Goal: Information Seeking & Learning: Learn about a topic

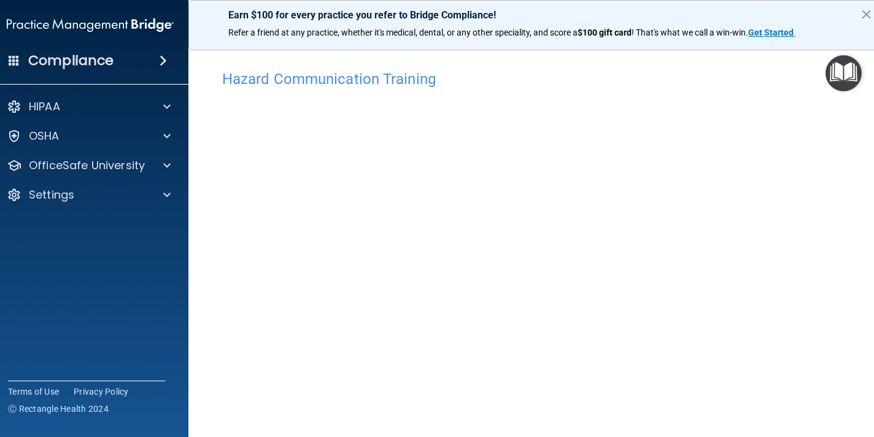
scroll to position [39, 0]
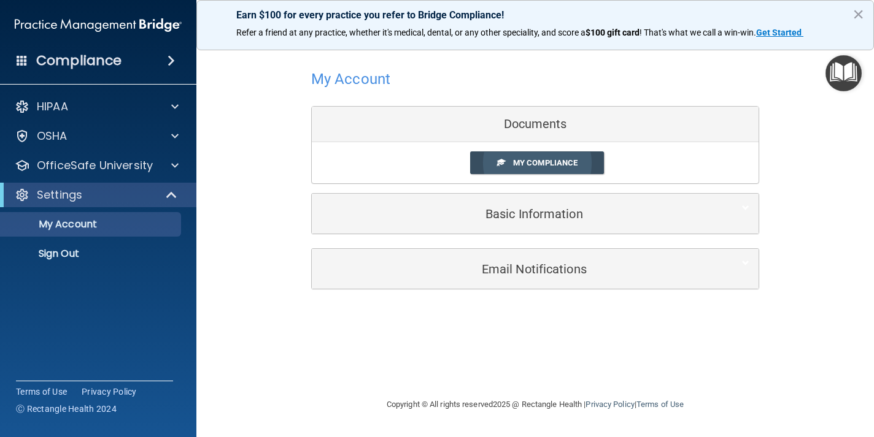
click at [512, 162] on link "My Compliance" at bounding box center [537, 163] width 134 height 23
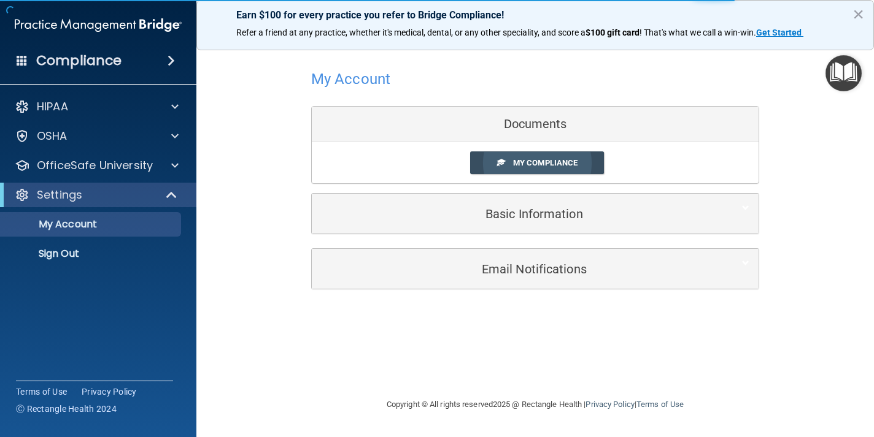
click at [551, 160] on span "My Compliance" at bounding box center [545, 162] width 64 height 9
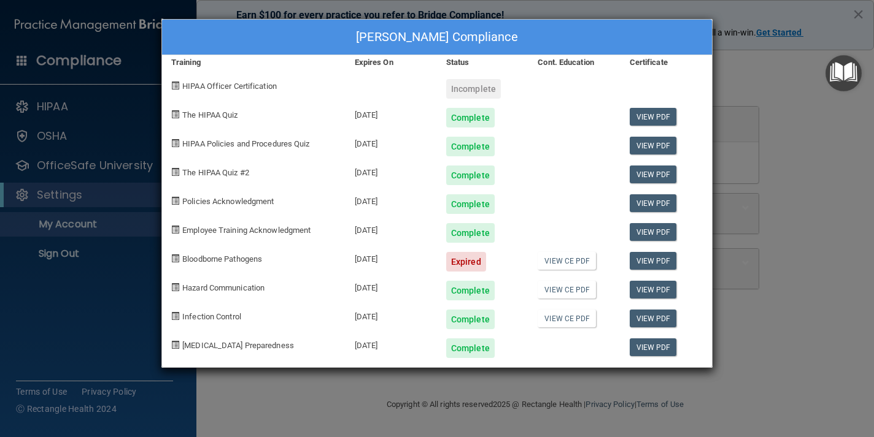
click at [98, 274] on div "[PERSON_NAME] Compliance Training Expires On Status Cont. Education Certificate…" at bounding box center [437, 218] width 874 height 437
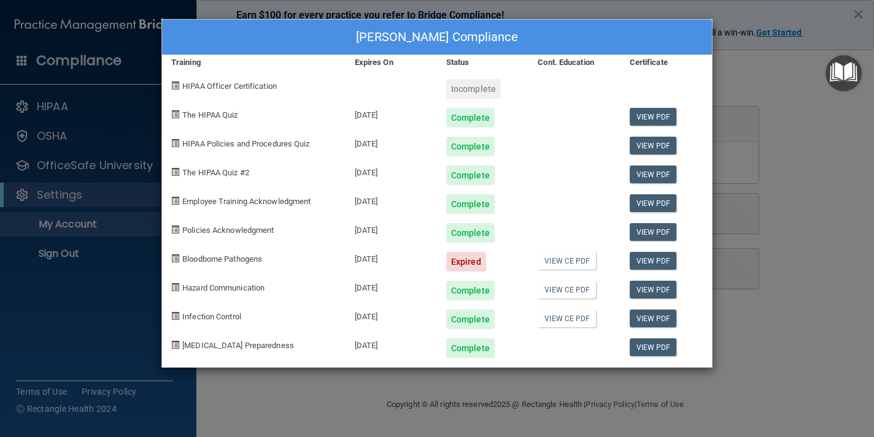
click at [810, 91] on div "[PERSON_NAME] Compliance Training Expires On Status Cont. Education Certificate…" at bounding box center [437, 218] width 874 height 437
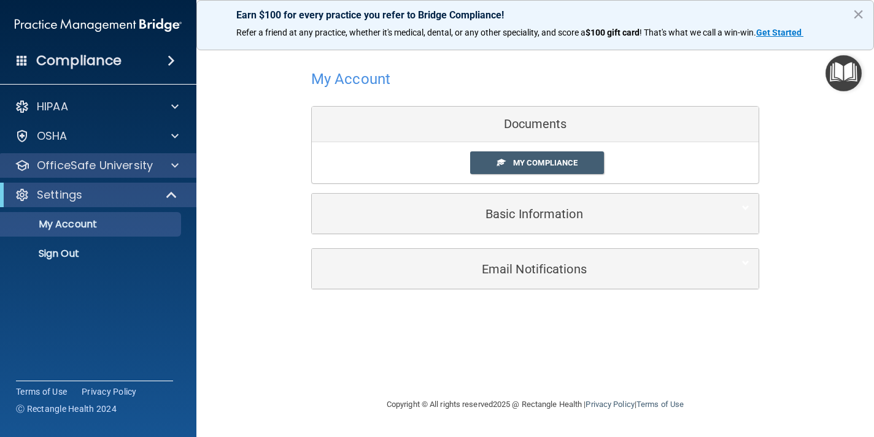
click at [126, 167] on p "OfficeSafe University" at bounding box center [95, 165] width 116 height 15
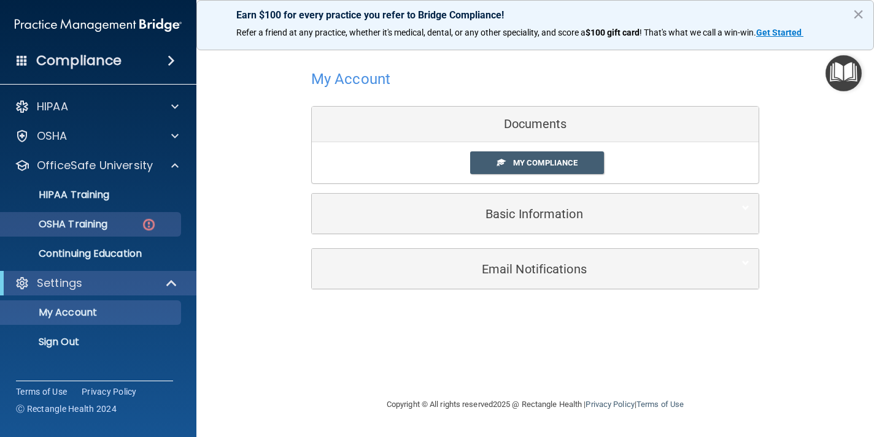
click at [126, 221] on div "OSHA Training" at bounding box center [91, 224] width 167 height 12
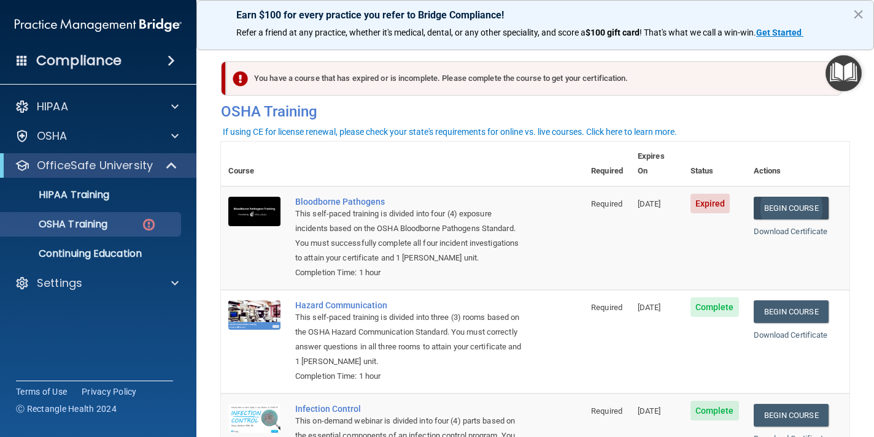
click at [794, 197] on link "Begin Course" at bounding box center [790, 208] width 75 height 23
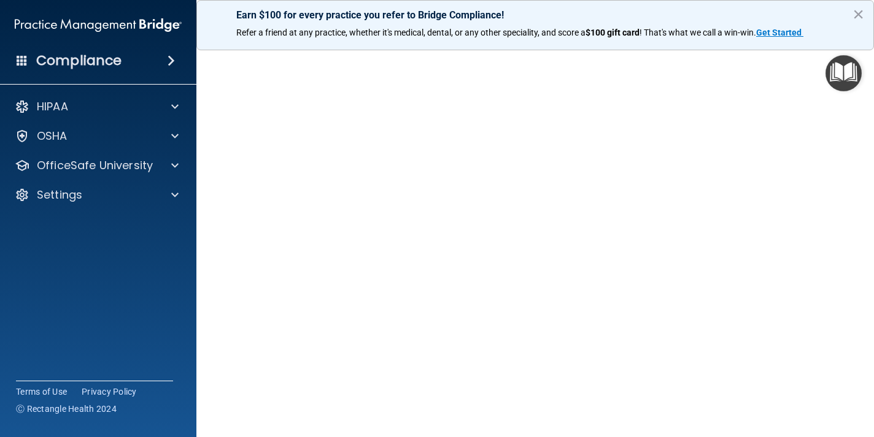
scroll to position [47, 0]
